Goal: Task Accomplishment & Management: Manage account settings

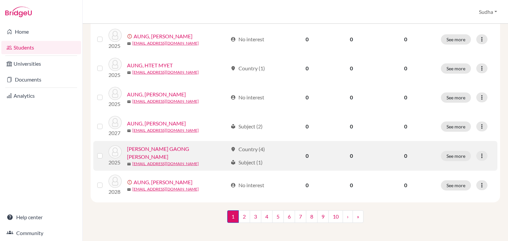
scroll to position [515, 0]
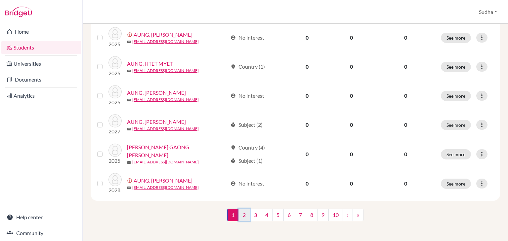
click at [241, 215] on link "2" at bounding box center [245, 215] width 12 height 13
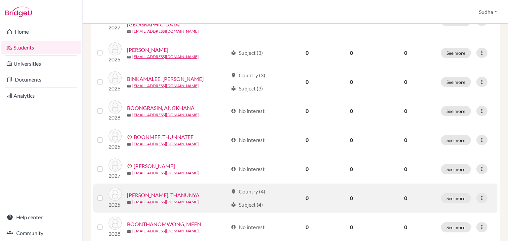
scroll to position [298, 0]
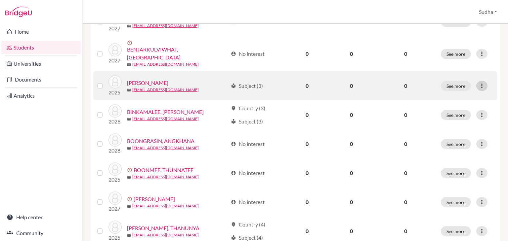
click at [479, 83] on icon at bounding box center [482, 86] width 7 height 7
click at [485, 85] on td "See more Edit student Send Message Reset Password" at bounding box center [467, 85] width 61 height 29
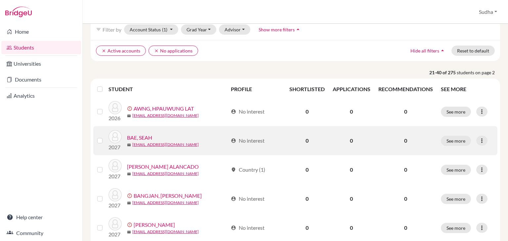
scroll to position [66, 0]
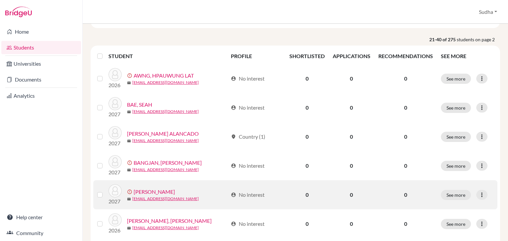
click at [105, 191] on label at bounding box center [105, 191] width 0 height 0
click at [0, 0] on input "checkbox" at bounding box center [0, 0] width 0 height 0
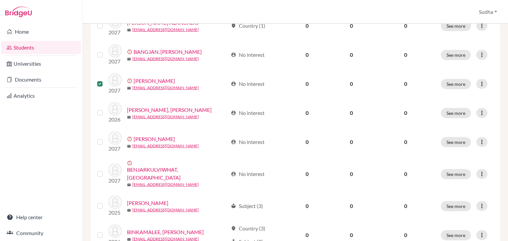
scroll to position [165, 0]
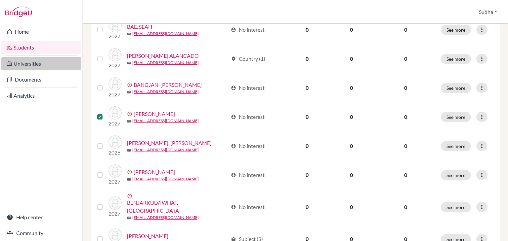
click at [23, 65] on link "Universities" at bounding box center [41, 63] width 80 height 13
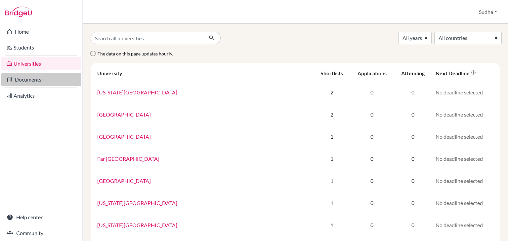
click at [25, 80] on link "Documents" at bounding box center [41, 79] width 80 height 13
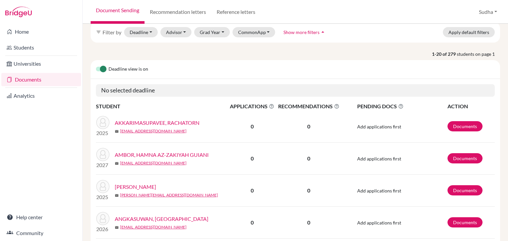
scroll to position [29, 0]
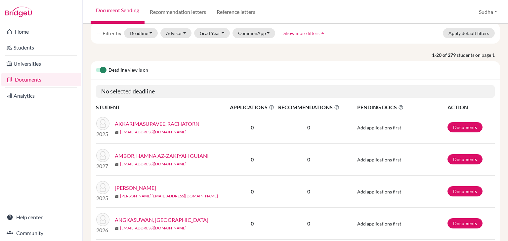
click at [105, 123] on img at bounding box center [102, 123] width 13 height 13
click at [143, 123] on link "AKKARIMASUPAVEE, RACHATORN" at bounding box center [157, 124] width 85 height 8
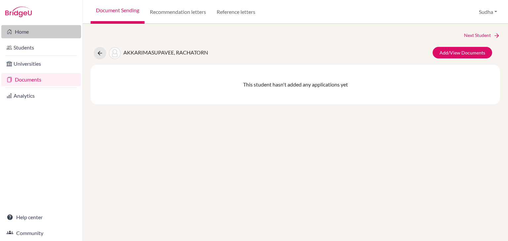
click at [22, 30] on link "Home" at bounding box center [41, 31] width 80 height 13
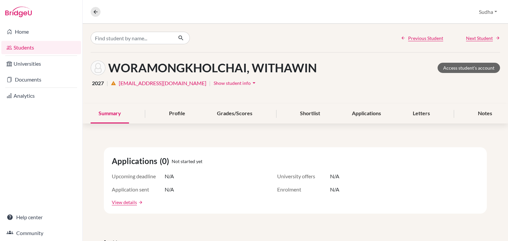
click at [251, 81] on icon "arrow_drop_down" at bounding box center [254, 83] width 7 height 7
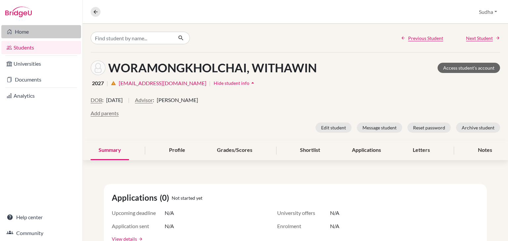
click at [23, 32] on link "Home" at bounding box center [41, 31] width 80 height 13
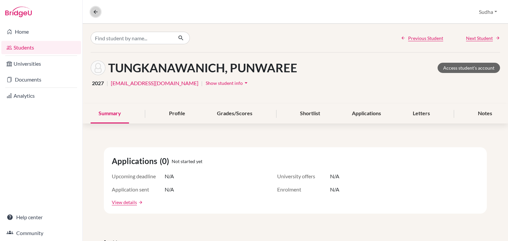
click at [95, 11] on icon at bounding box center [96, 12] width 6 height 6
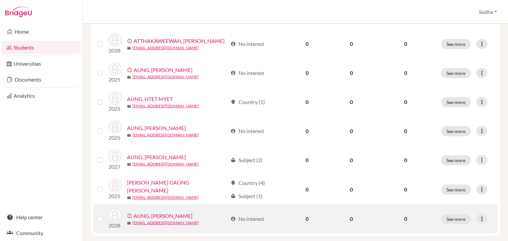
scroll to position [449, 0]
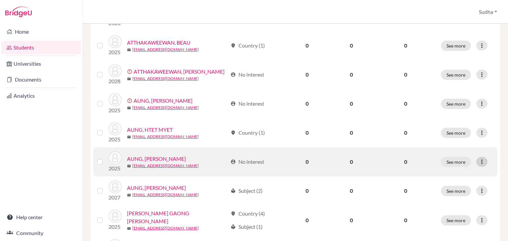
click at [479, 162] on icon at bounding box center [482, 162] width 7 height 7
click at [441, 175] on button "Edit student" at bounding box center [448, 175] width 52 height 11
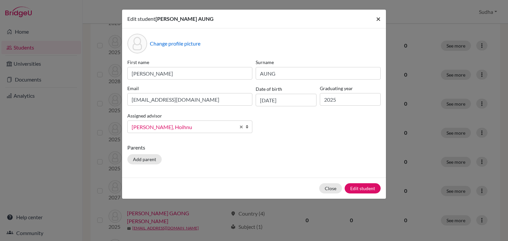
click at [378, 18] on span "×" at bounding box center [378, 19] width 5 height 10
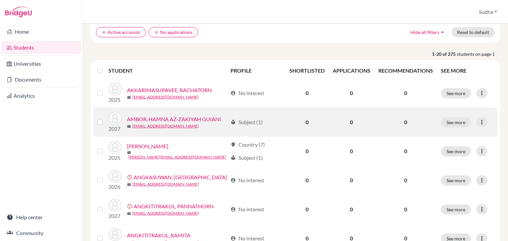
scroll to position [0, 0]
